Goal: Task Accomplishment & Management: Manage account settings

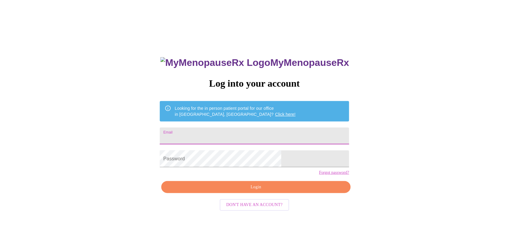
click at [218, 131] on input "Email" at bounding box center [254, 136] width 189 height 17
type input "[PERSON_NAME][EMAIL_ADDRESS][PERSON_NAME][DOMAIN_NAME]"
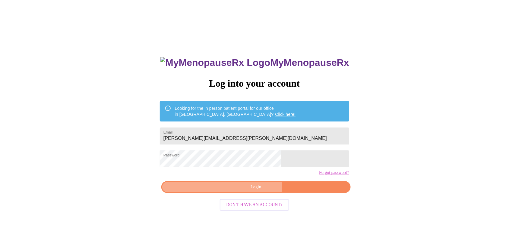
click at [249, 191] on span "Login" at bounding box center [255, 188] width 175 height 8
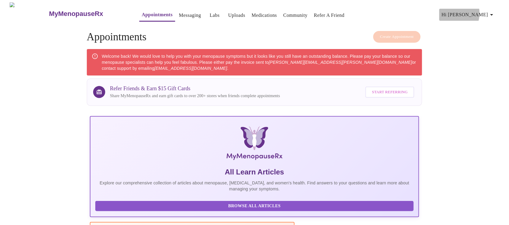
click at [473, 11] on span "Hi [PERSON_NAME]" at bounding box center [468, 15] width 54 height 8
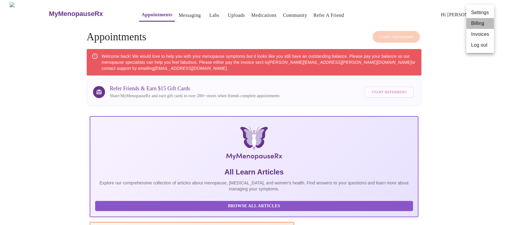
click at [473, 23] on li "Billing" at bounding box center [481, 23] width 28 height 11
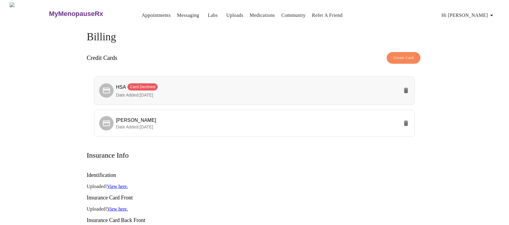
click at [132, 94] on span "Date Added: [DATE]" at bounding box center [134, 95] width 37 height 5
click at [117, 87] on span "HSA Card Declined" at bounding box center [137, 87] width 42 height 5
click at [61, 133] on div "MyMenopauseRx Appointments Messaging Labs Uploads Medications Community Refer a…" at bounding box center [254, 184] width 504 height 365
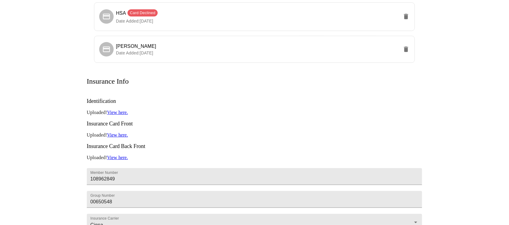
scroll to position [75, 0]
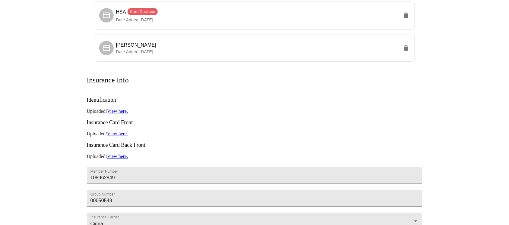
click at [195, 120] on h3 "Insurance Card Front" at bounding box center [254, 123] width 335 height 6
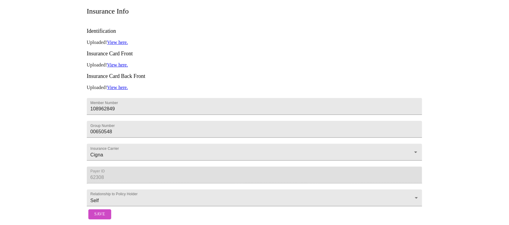
scroll to position [0, 0]
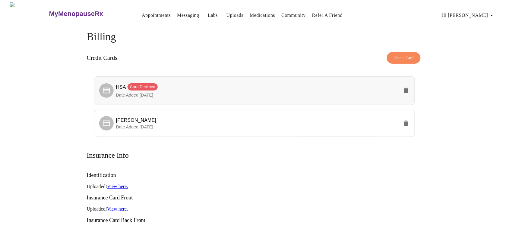
click at [118, 89] on span "HSA Card Declined" at bounding box center [257, 87] width 283 height 9
click at [397, 56] on span "Create Card" at bounding box center [404, 58] width 20 height 7
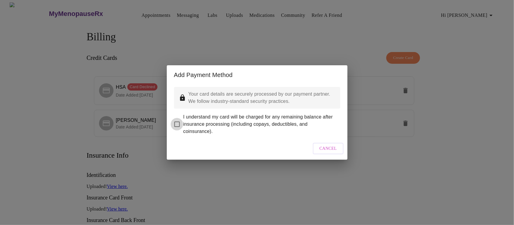
click at [177, 122] on input "I understand my card will be charged for any remaining balance after insurance …" at bounding box center [177, 124] width 13 height 13
checkbox input "true"
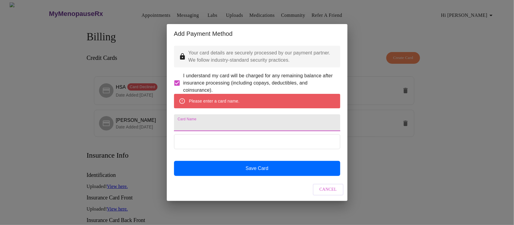
click at [207, 126] on input "Card Name" at bounding box center [257, 122] width 166 height 17
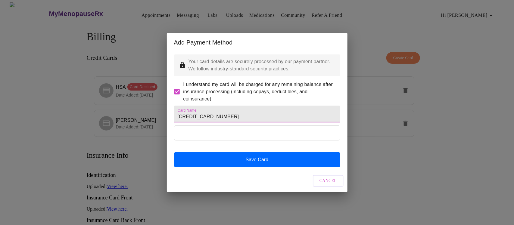
type input "[CREDIT_CARD_NUMBER]"
drag, startPoint x: 225, startPoint y: 118, endPoint x: 168, endPoint y: 116, distance: 57.0
click at [168, 116] on div "Your card details are securely processed by our payment partner. We follow indu…" at bounding box center [257, 111] width 181 height 118
type input "USAA CC"
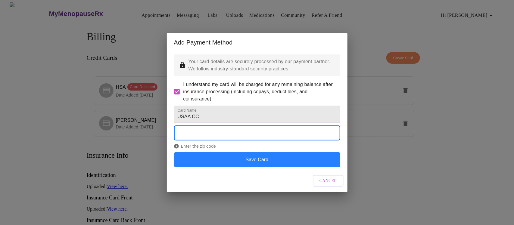
click at [252, 165] on button "Save Card" at bounding box center [257, 159] width 166 height 15
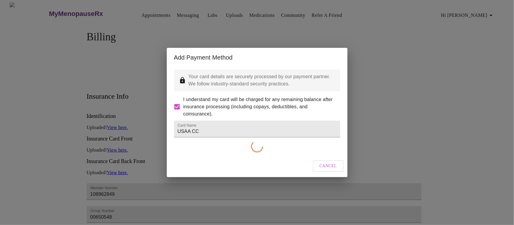
checkbox input "false"
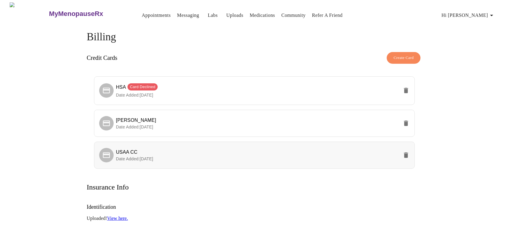
click at [153, 159] on span "Date Added: [DATE]" at bounding box center [134, 159] width 37 height 5
click at [124, 118] on span "[PERSON_NAME]" at bounding box center [136, 120] width 40 height 5
click at [76, 103] on div "Billing Credit Cards Create Card HSA Card Declined Date Added: [DATE] [PERSON_N…" at bounding box center [254, 215] width 386 height 368
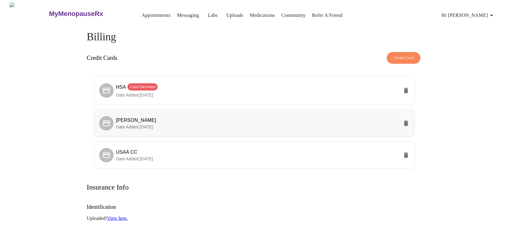
click at [133, 121] on span "[PERSON_NAME]" at bounding box center [136, 120] width 40 height 5
